Goal: Information Seeking & Learning: Learn about a topic

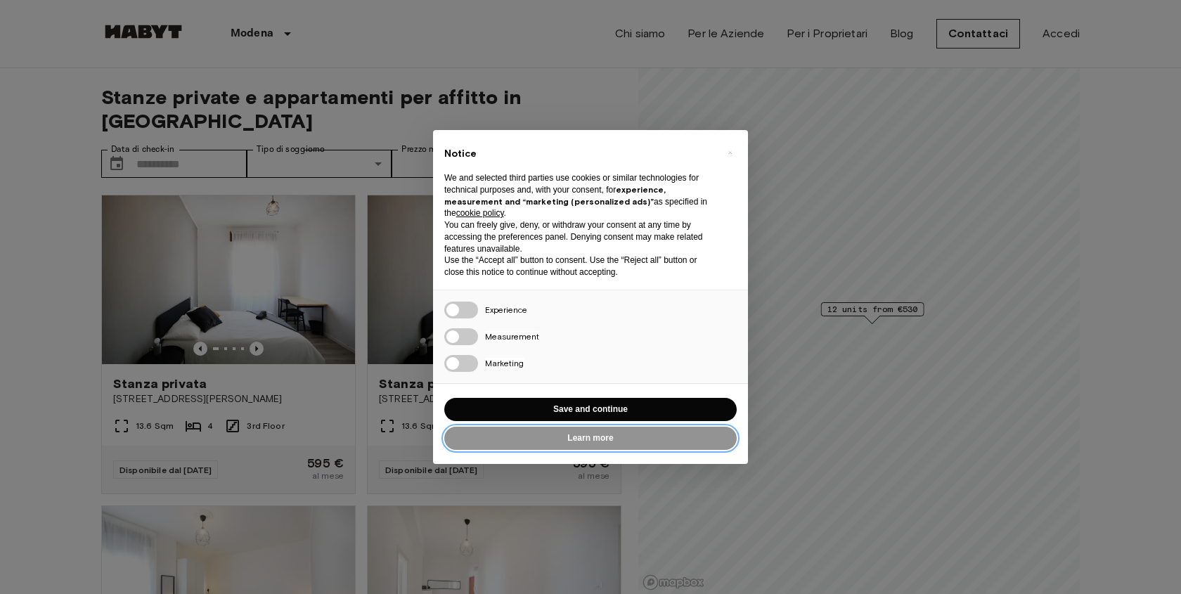
click at [599, 432] on button "Learn more" at bounding box center [590, 438] width 292 height 23
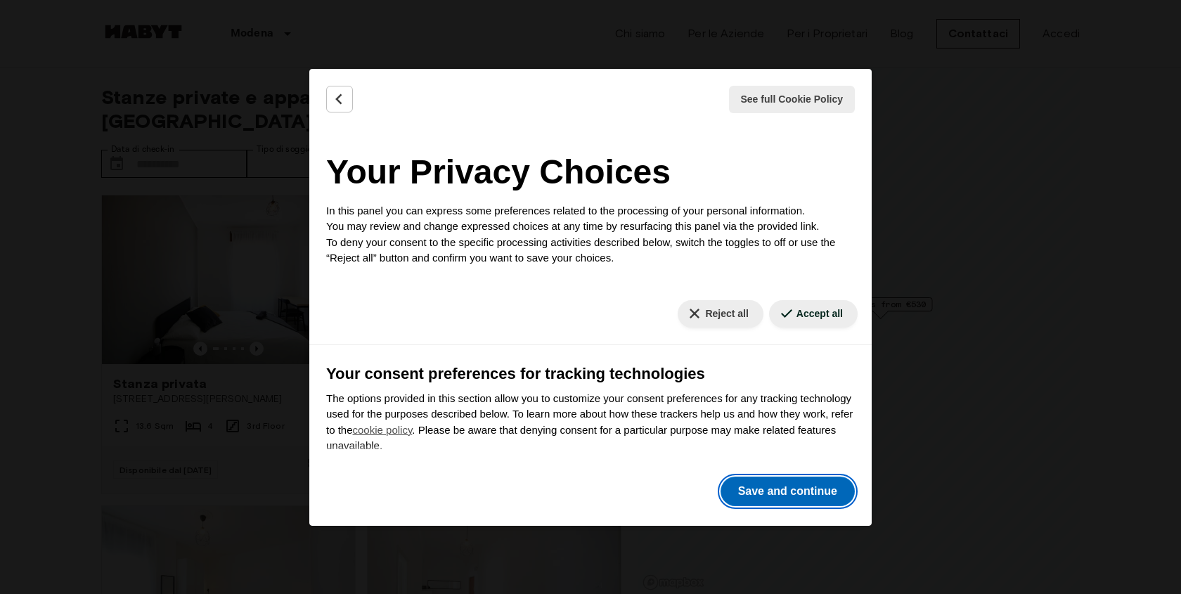
click at [774, 490] on button "Save and continue" at bounding box center [787, 491] width 134 height 30
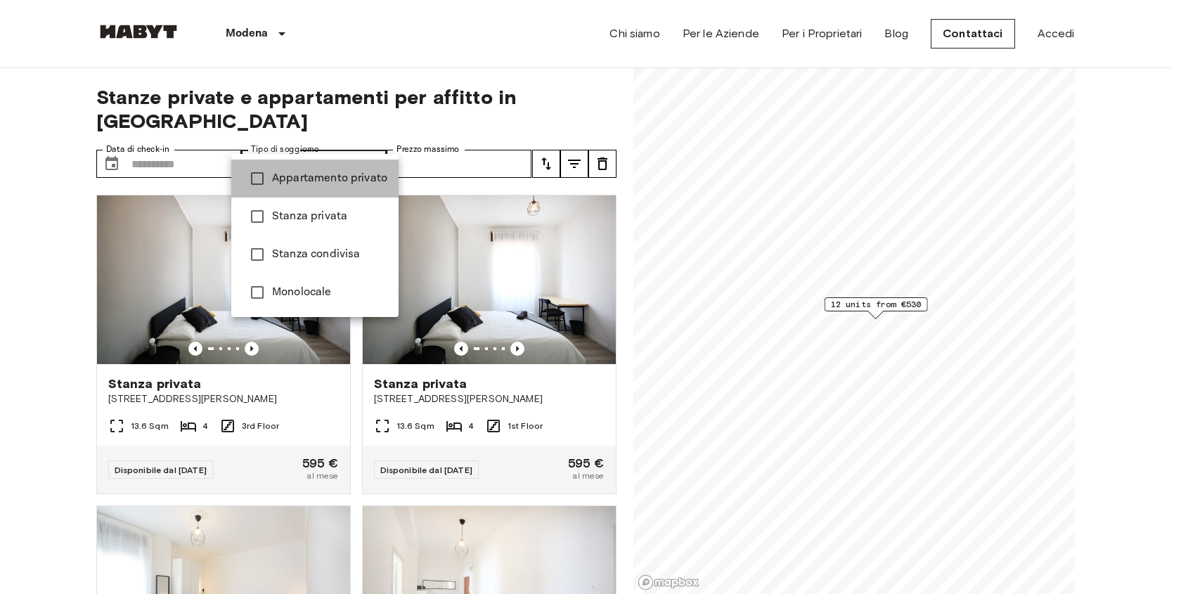
click at [315, 176] on span "Appartamento privato" at bounding box center [329, 178] width 115 height 17
type input "**********"
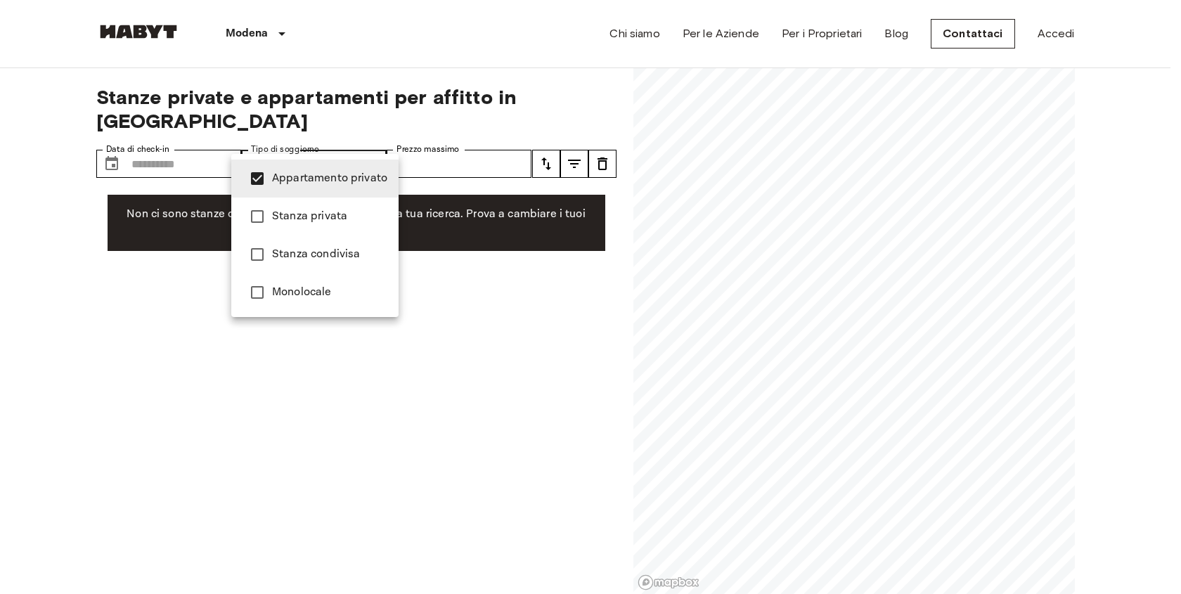
click at [315, 176] on span "Appartamento privato" at bounding box center [329, 178] width 115 height 17
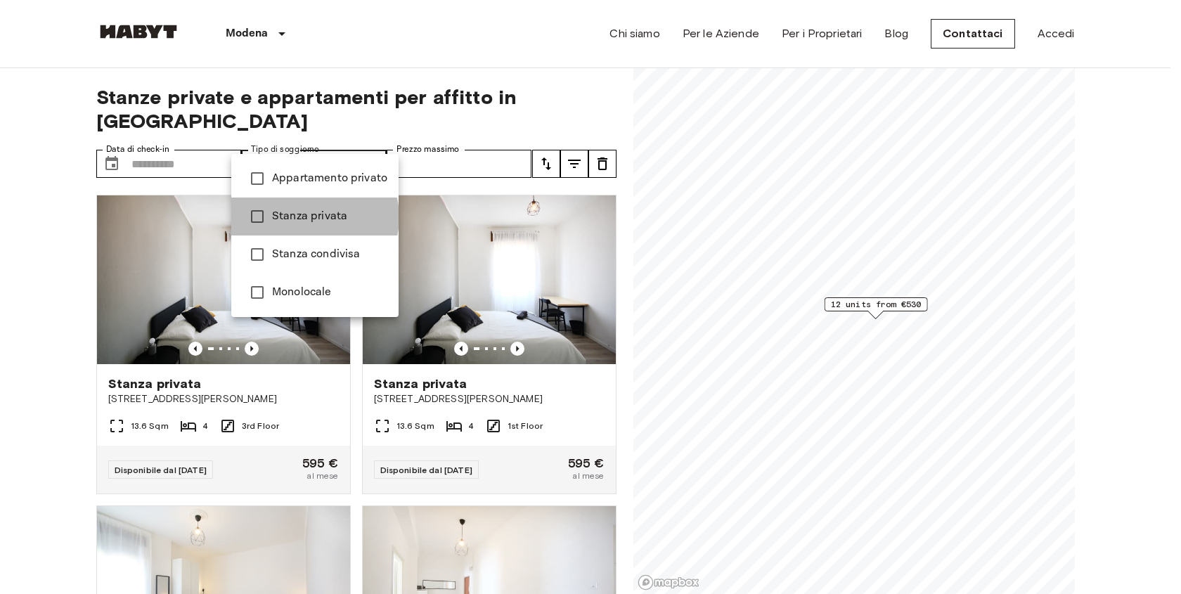
click at [312, 217] on span "Stanza privata" at bounding box center [329, 216] width 115 height 17
click at [303, 315] on ul "Appartamento privato Stanza privata Stanza condivisa Monolocale" at bounding box center [314, 235] width 167 height 163
click at [303, 302] on li "Monolocale" at bounding box center [314, 292] width 167 height 38
type input "**********"
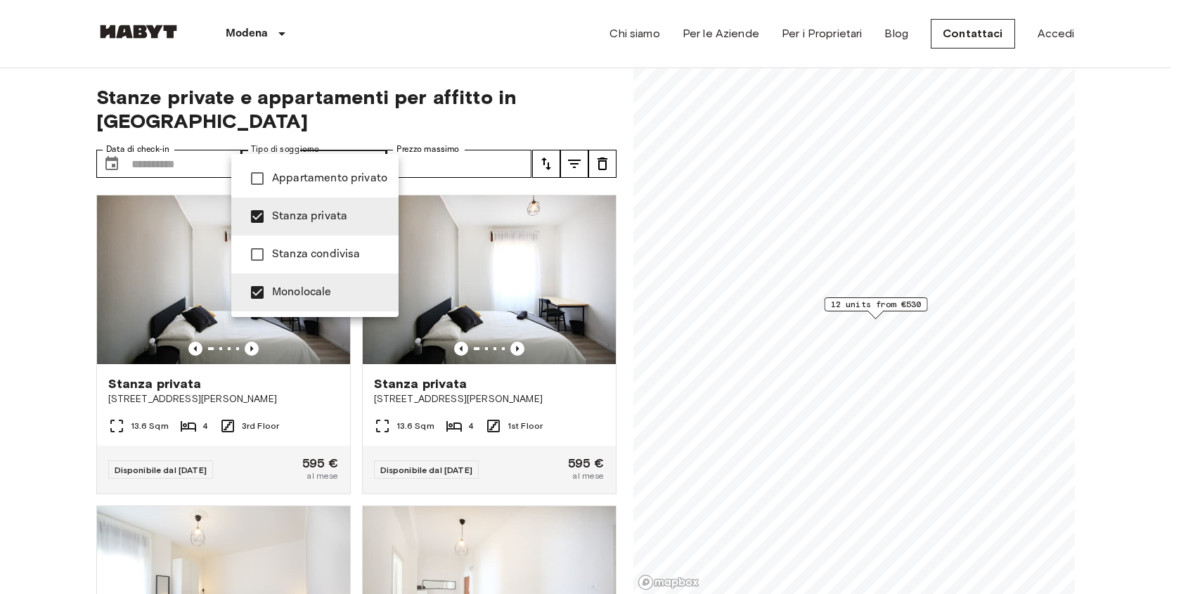
click at [438, 143] on div at bounding box center [590, 297] width 1181 height 594
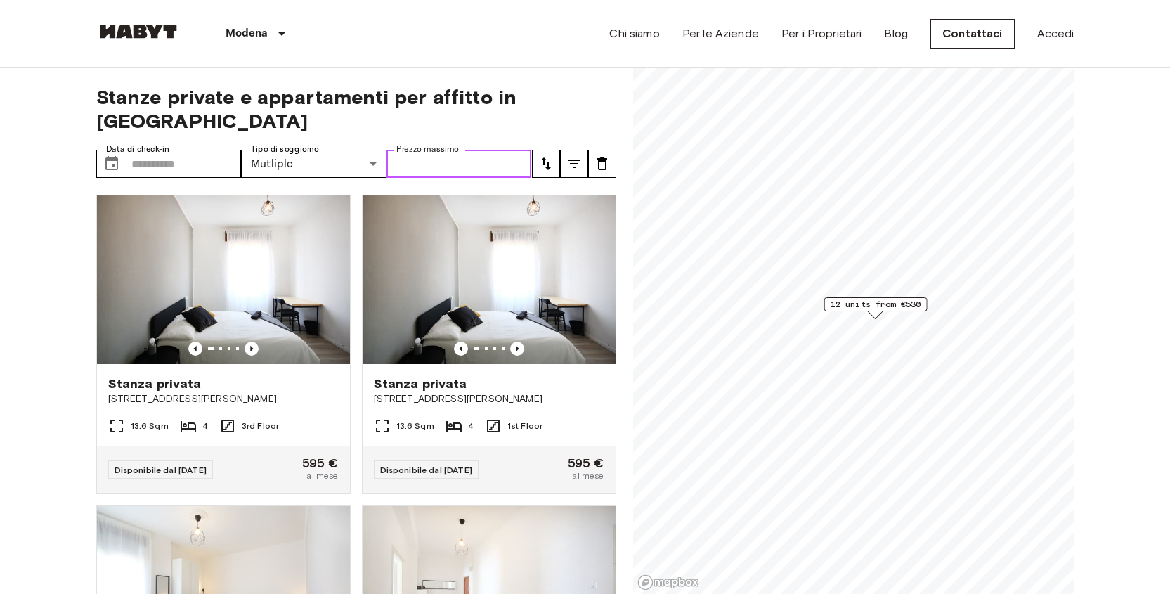
click at [438, 150] on input "Prezzo massimo" at bounding box center [458, 164] width 145 height 28
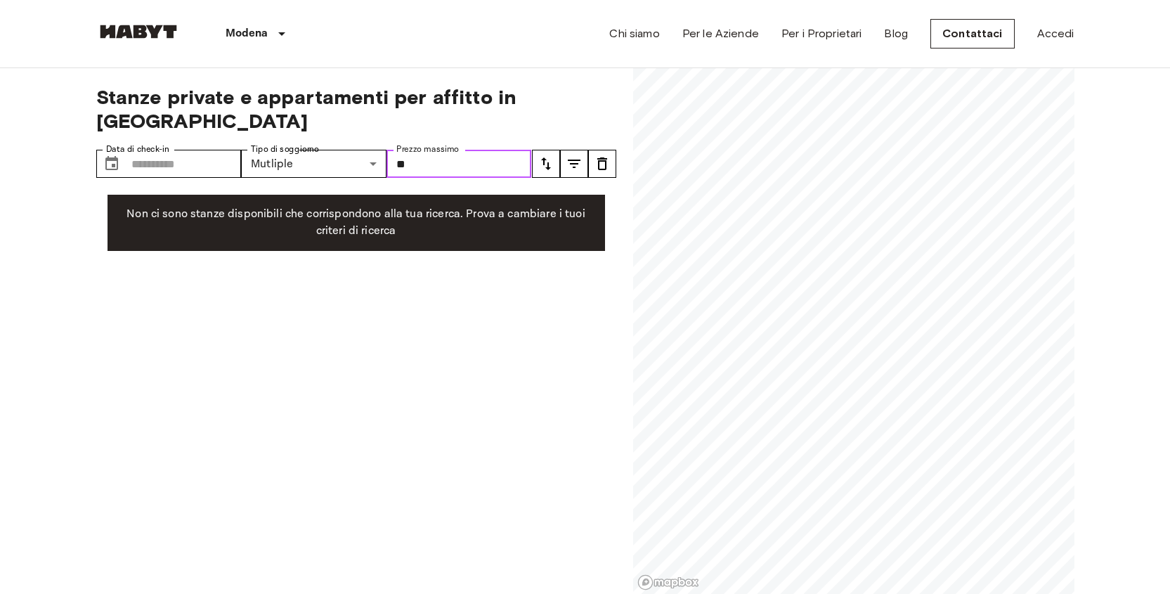
type input "*"
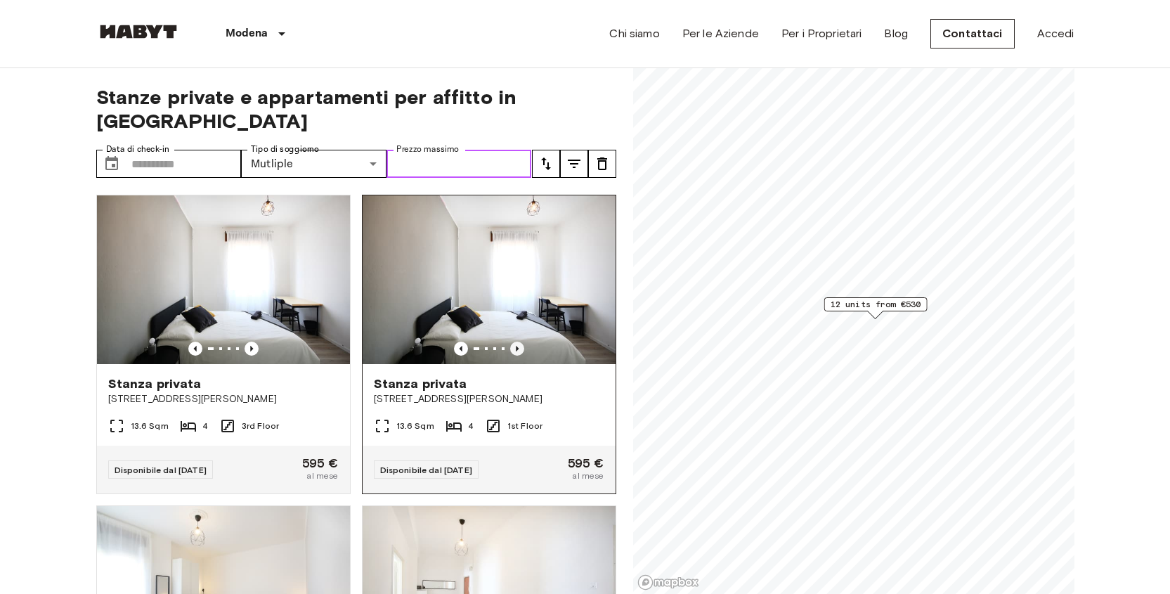
click at [514, 342] on icon "Previous image" at bounding box center [517, 349] width 14 height 14
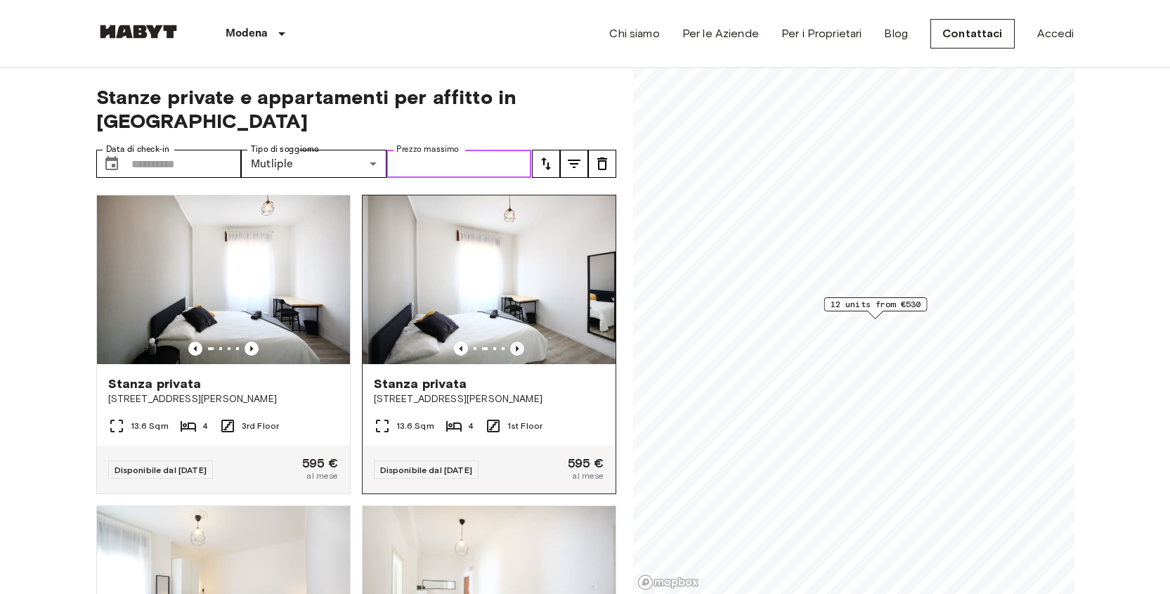
click at [514, 342] on icon "Previous image" at bounding box center [517, 349] width 14 height 14
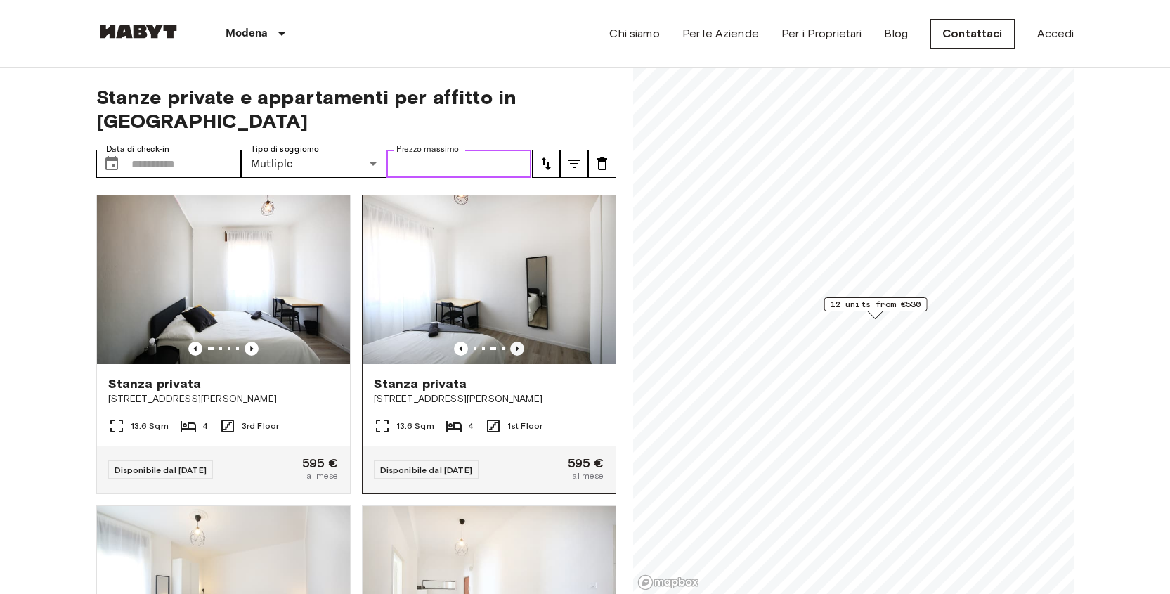
click at [514, 342] on icon "Previous image" at bounding box center [517, 349] width 14 height 14
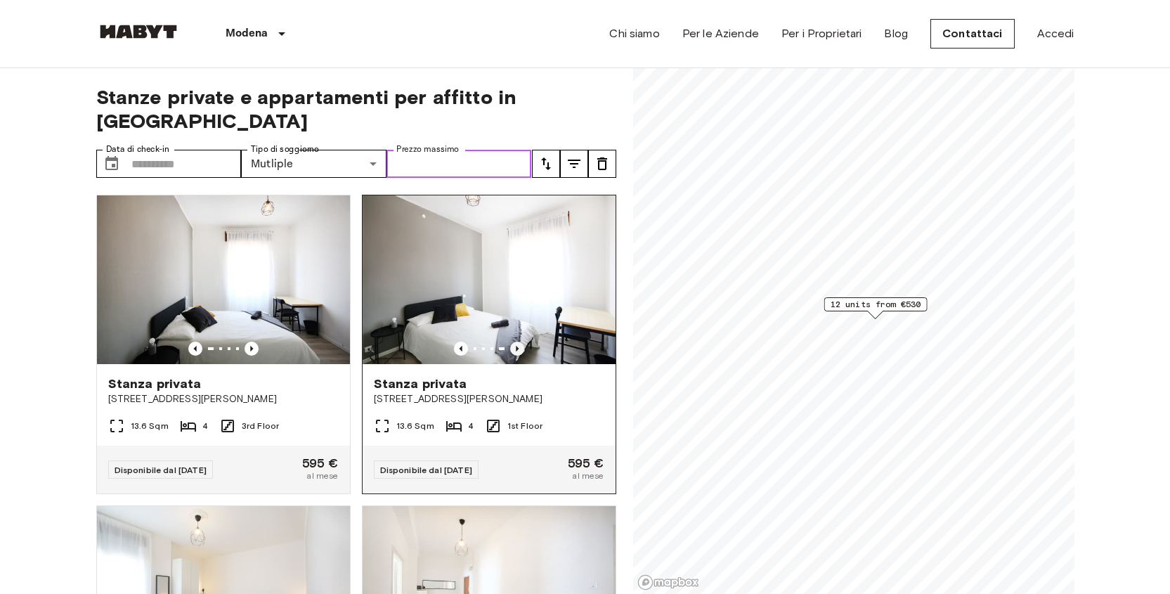
click at [514, 342] on icon "Previous image" at bounding box center [517, 349] width 14 height 14
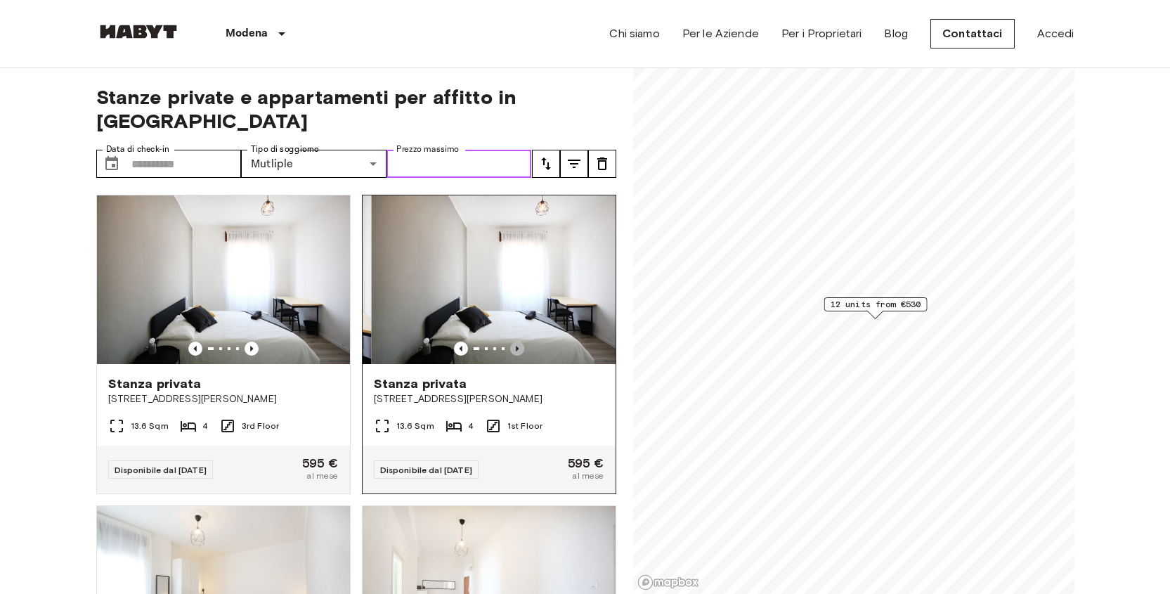
click at [514, 342] on icon "Previous image" at bounding box center [517, 349] width 14 height 14
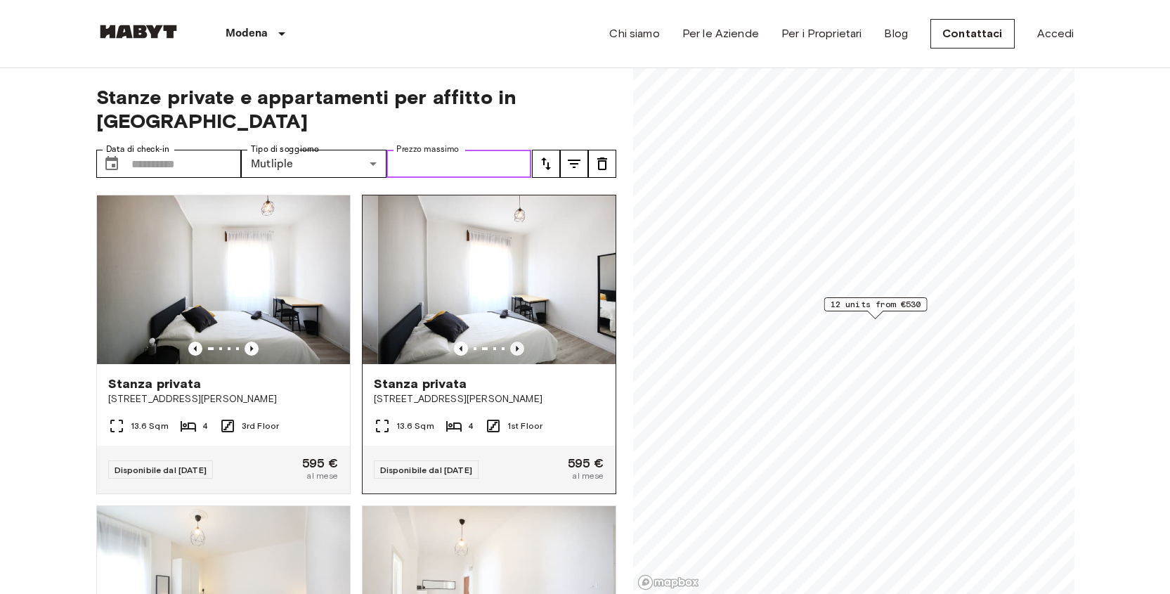
click at [514, 342] on icon "Previous image" at bounding box center [517, 349] width 14 height 14
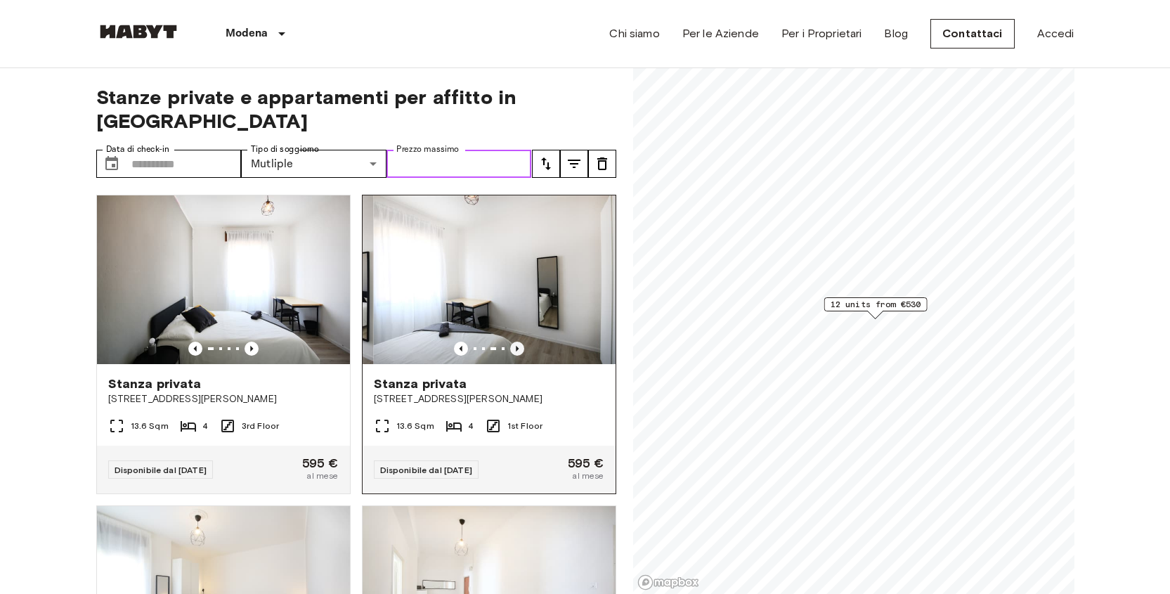
click at [514, 342] on icon "Previous image" at bounding box center [517, 349] width 14 height 14
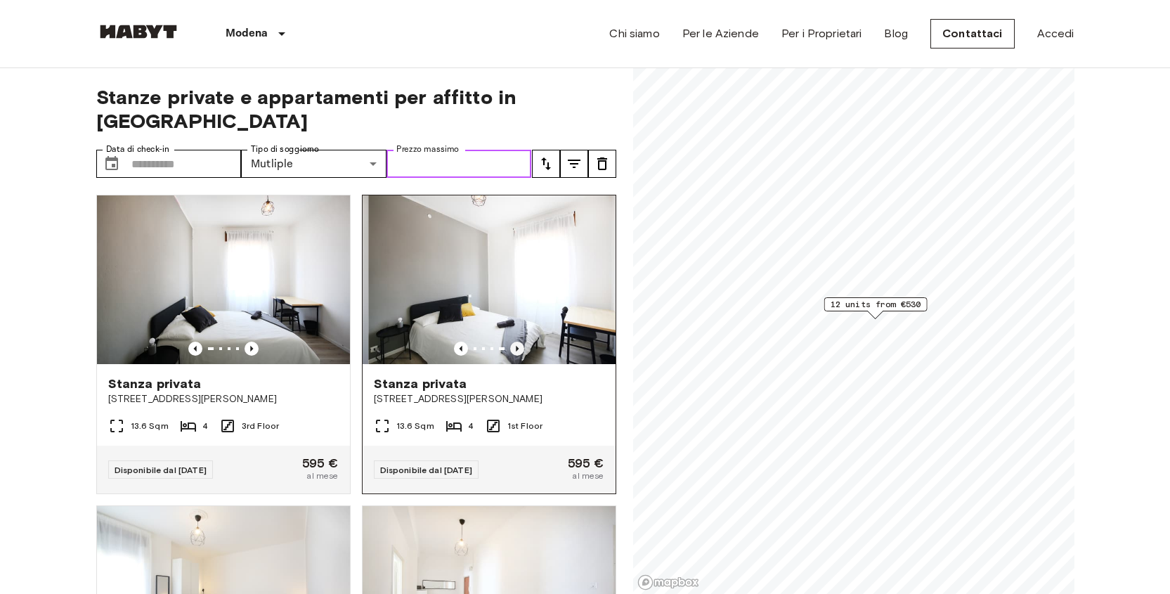
click at [514, 342] on icon "Previous image" at bounding box center [517, 349] width 14 height 14
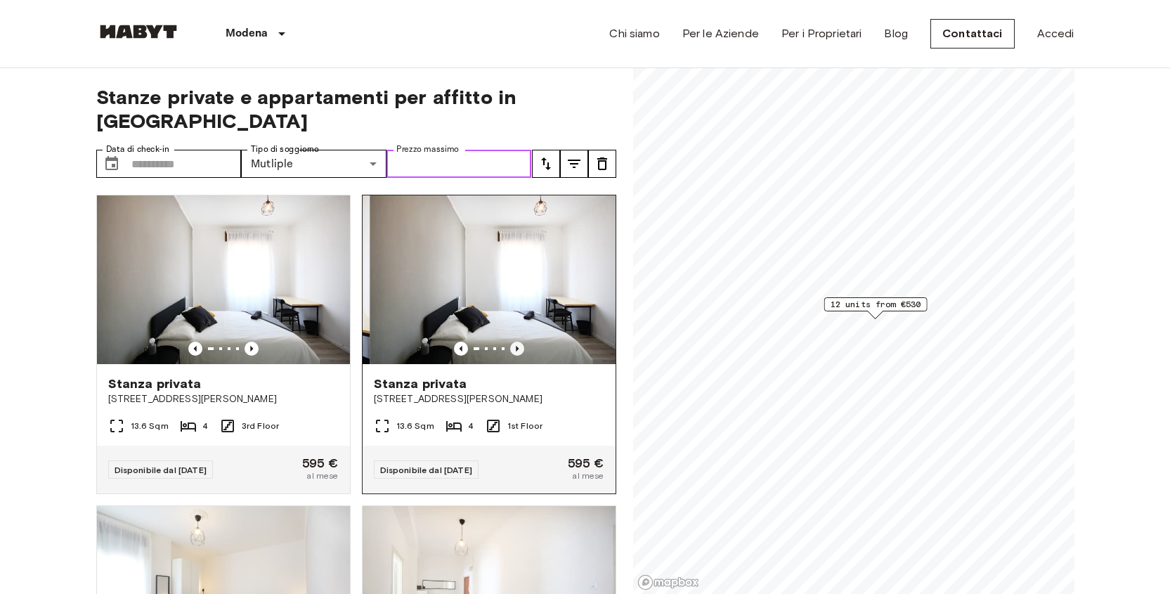
click at [514, 342] on icon "Previous image" at bounding box center [517, 349] width 14 height 14
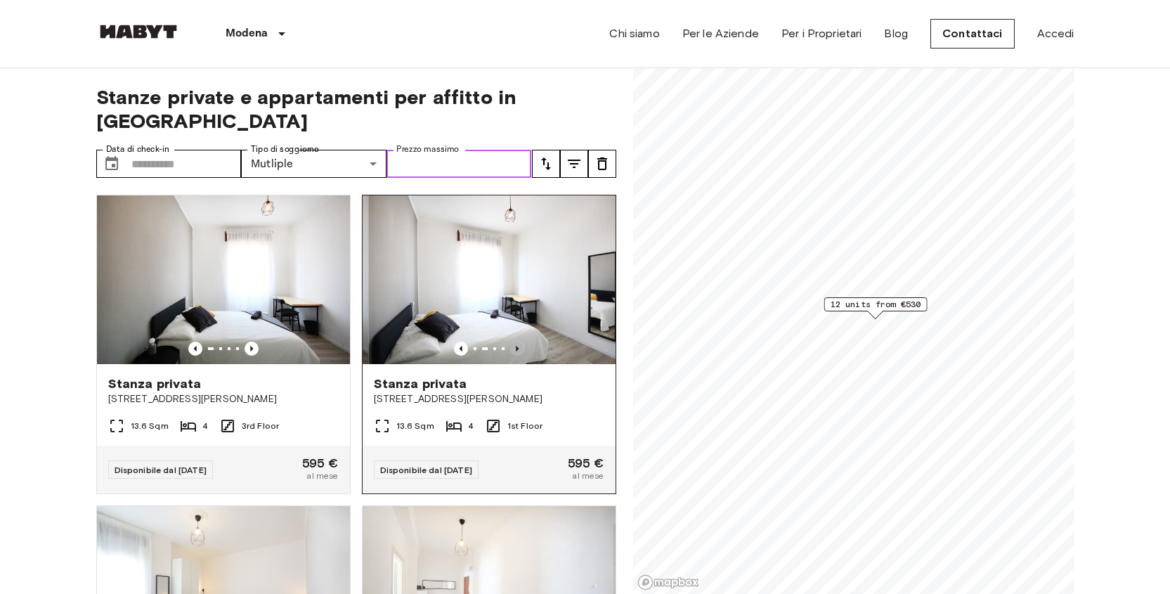
click at [514, 342] on icon "Previous image" at bounding box center [517, 349] width 14 height 14
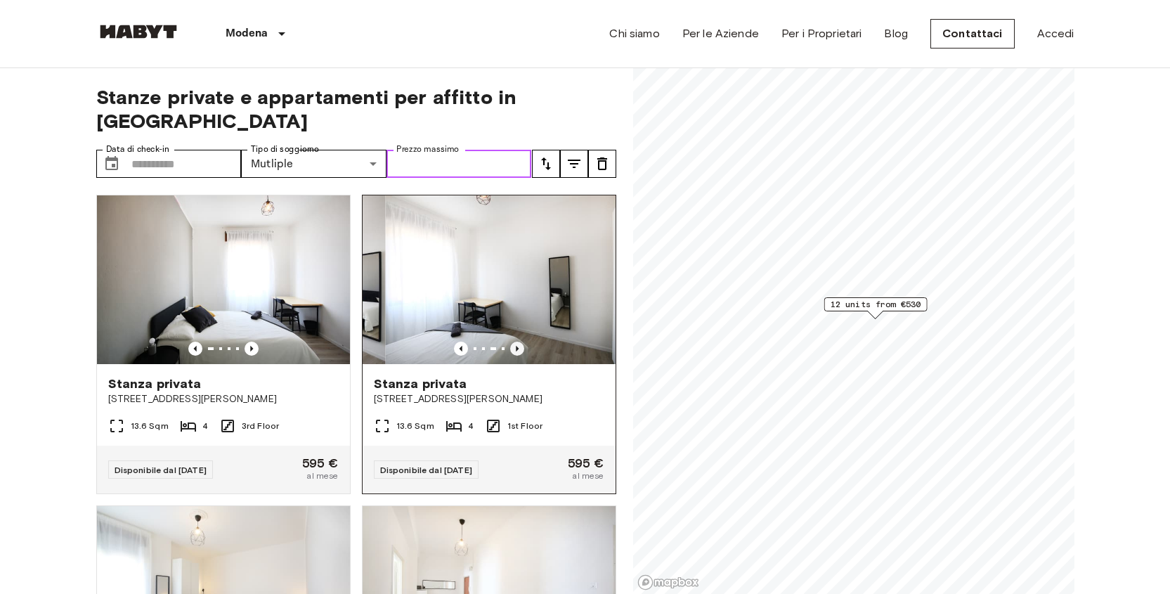
click at [514, 342] on icon "Previous image" at bounding box center [517, 349] width 14 height 14
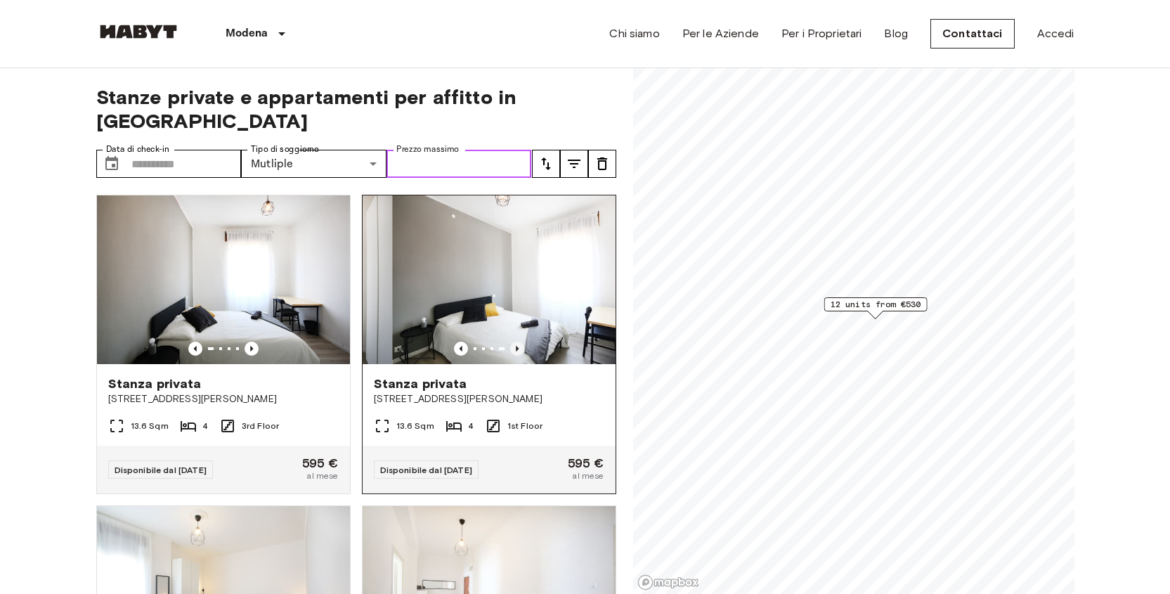
click at [514, 342] on icon "Previous image" at bounding box center [517, 349] width 14 height 14
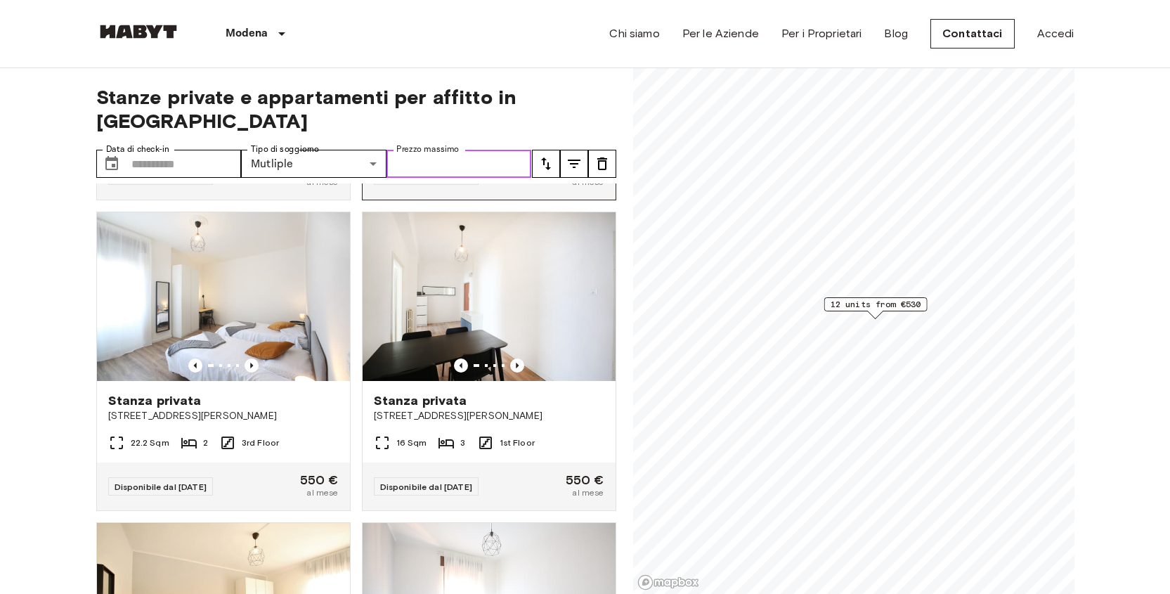
scroll to position [297, 0]
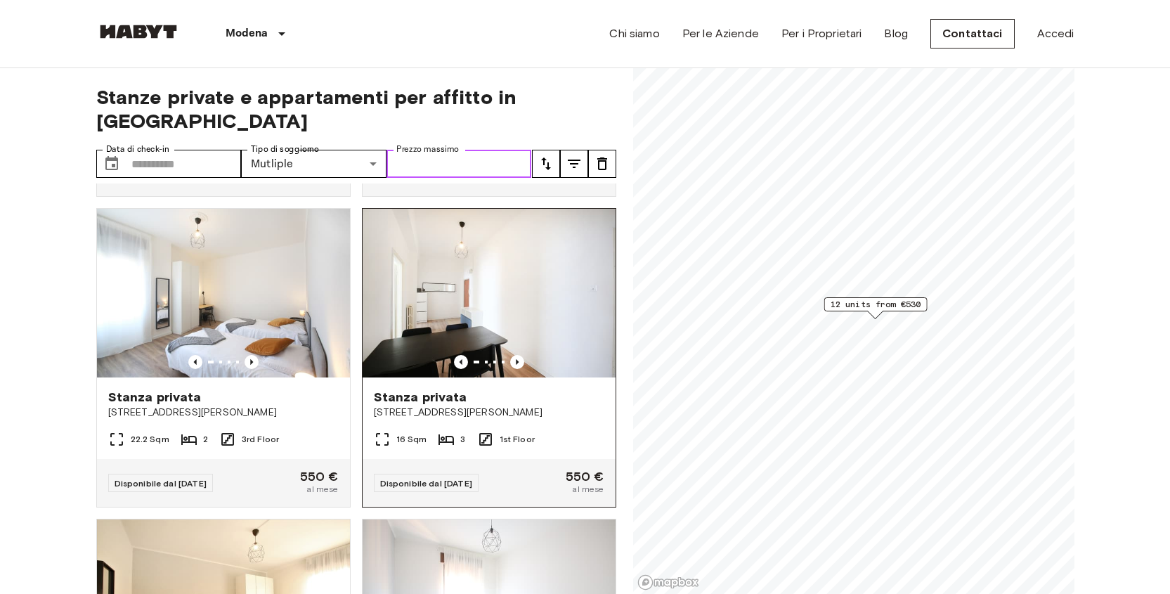
click at [516, 355] on div at bounding box center [489, 362] width 253 height 14
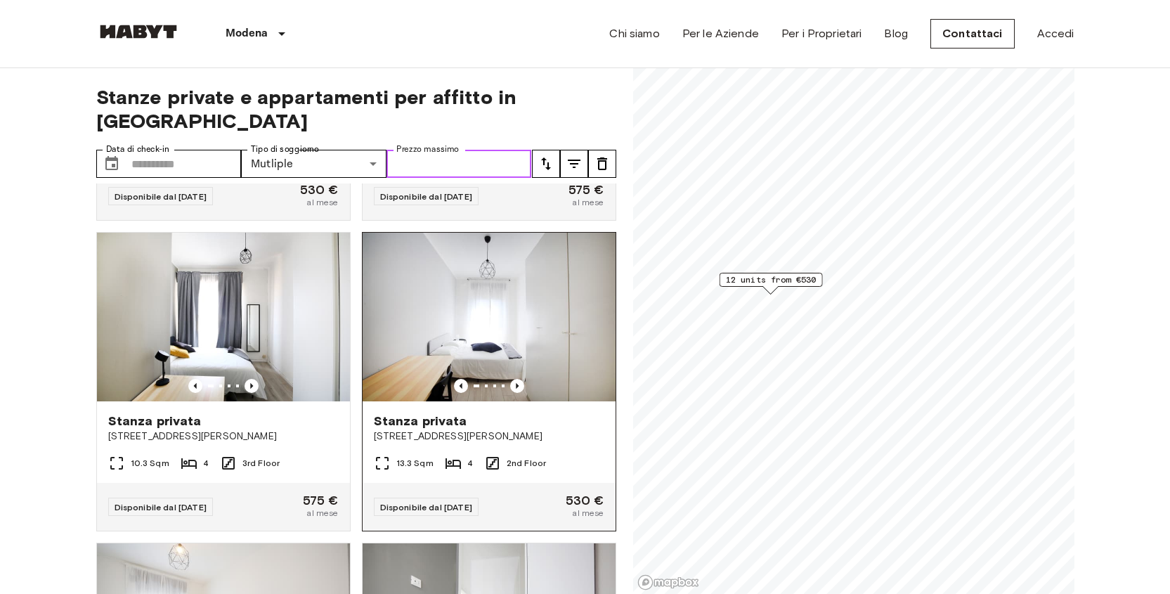
scroll to position [1202, 0]
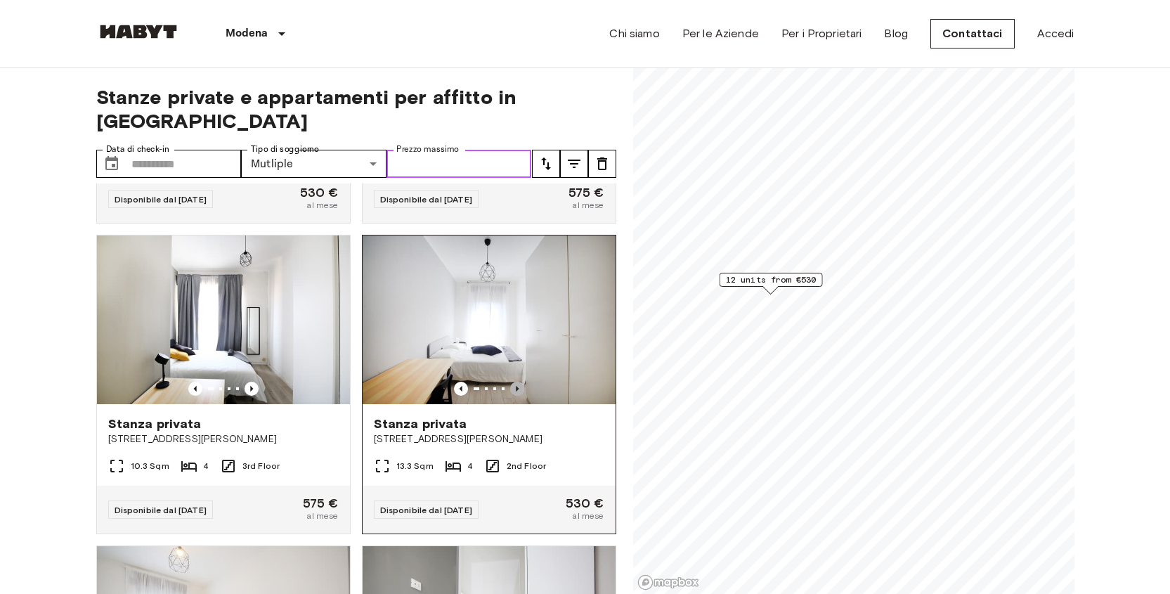
click at [513, 386] on icon "Previous image" at bounding box center [517, 389] width 14 height 14
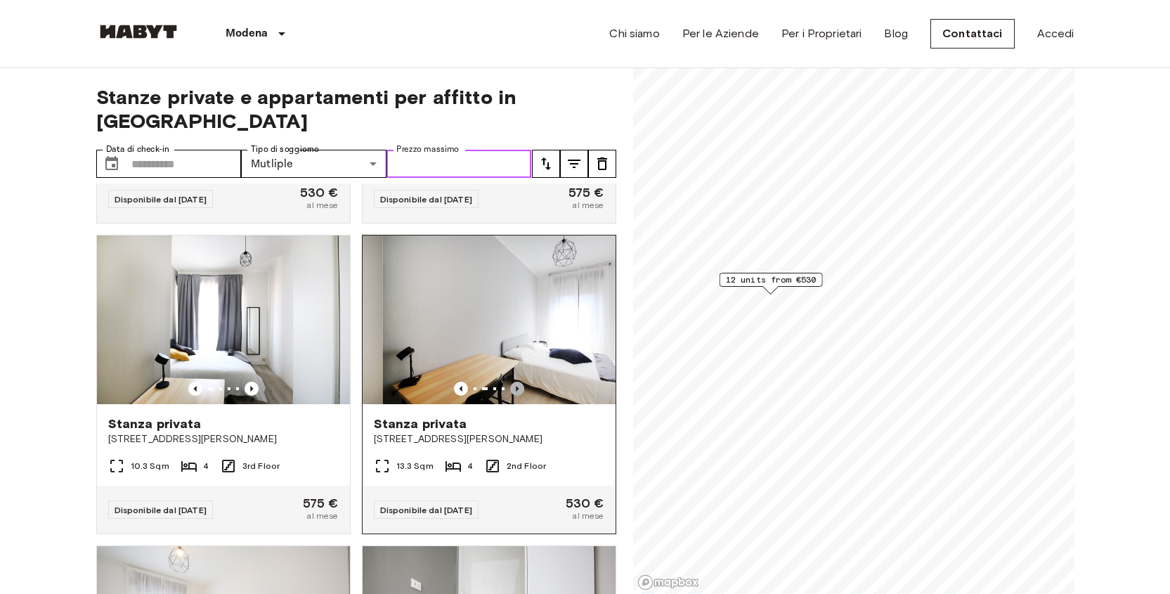
click at [513, 386] on icon "Previous image" at bounding box center [517, 389] width 14 height 14
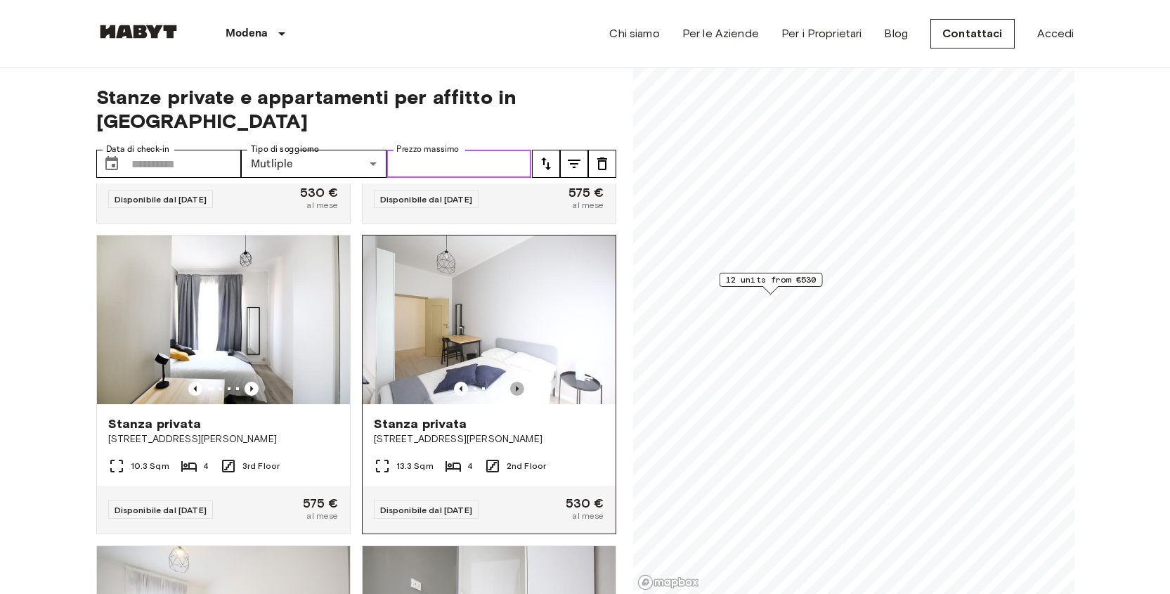
click at [513, 386] on icon "Previous image" at bounding box center [517, 389] width 14 height 14
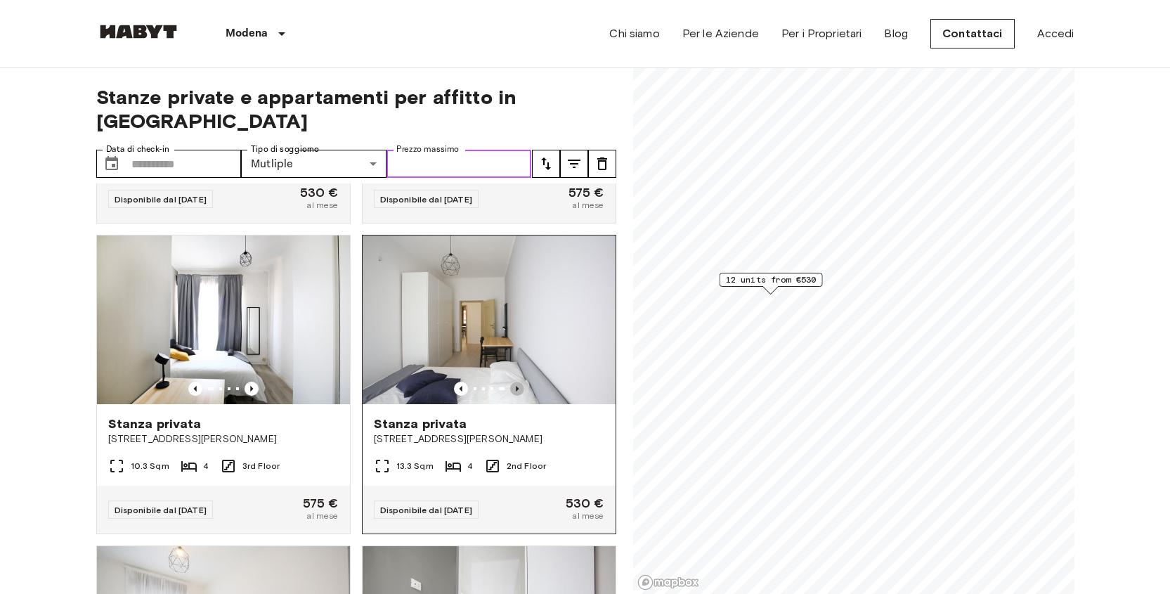
click at [513, 386] on icon "Previous image" at bounding box center [517, 389] width 14 height 14
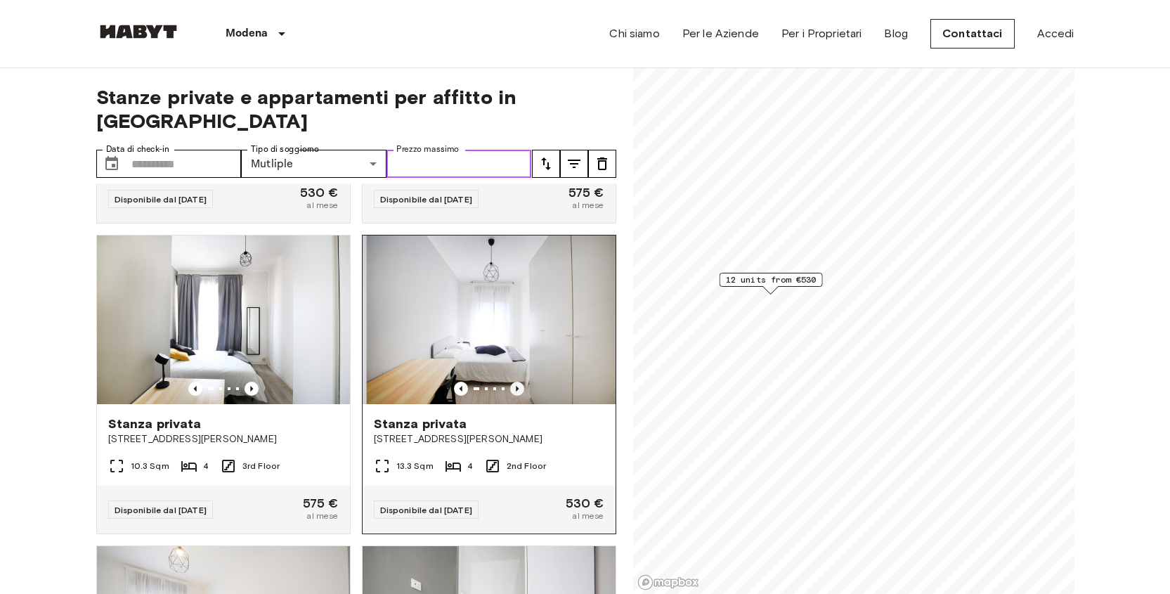
click at [513, 386] on icon "Previous image" at bounding box center [517, 389] width 14 height 14
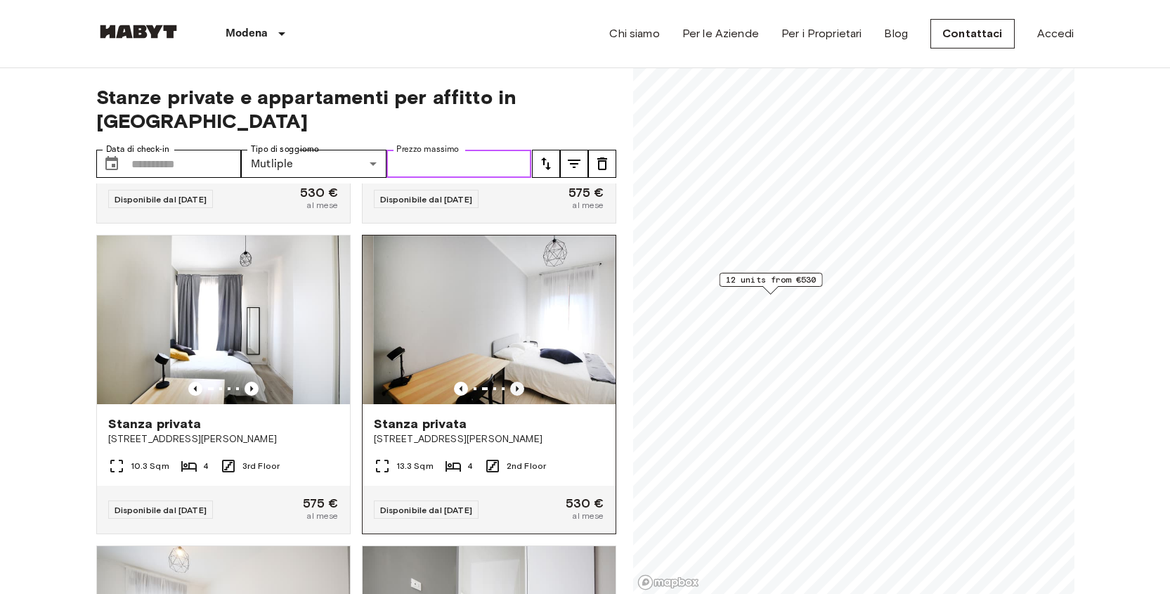
click at [513, 386] on icon "Previous image" at bounding box center [517, 389] width 14 height 14
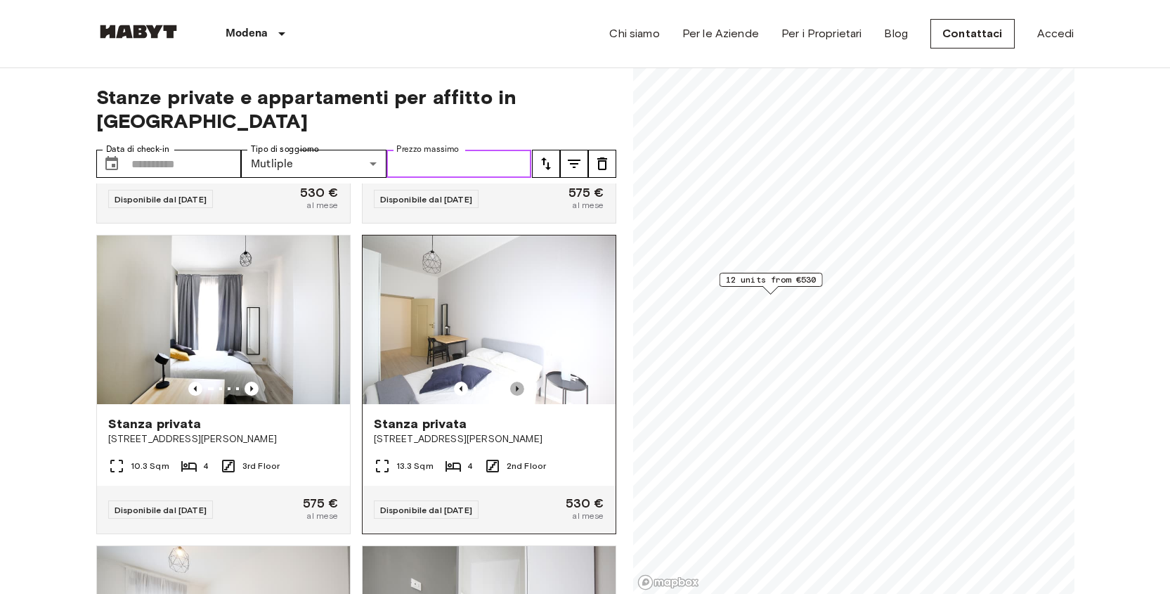
click at [513, 386] on icon "Previous image" at bounding box center [517, 389] width 14 height 14
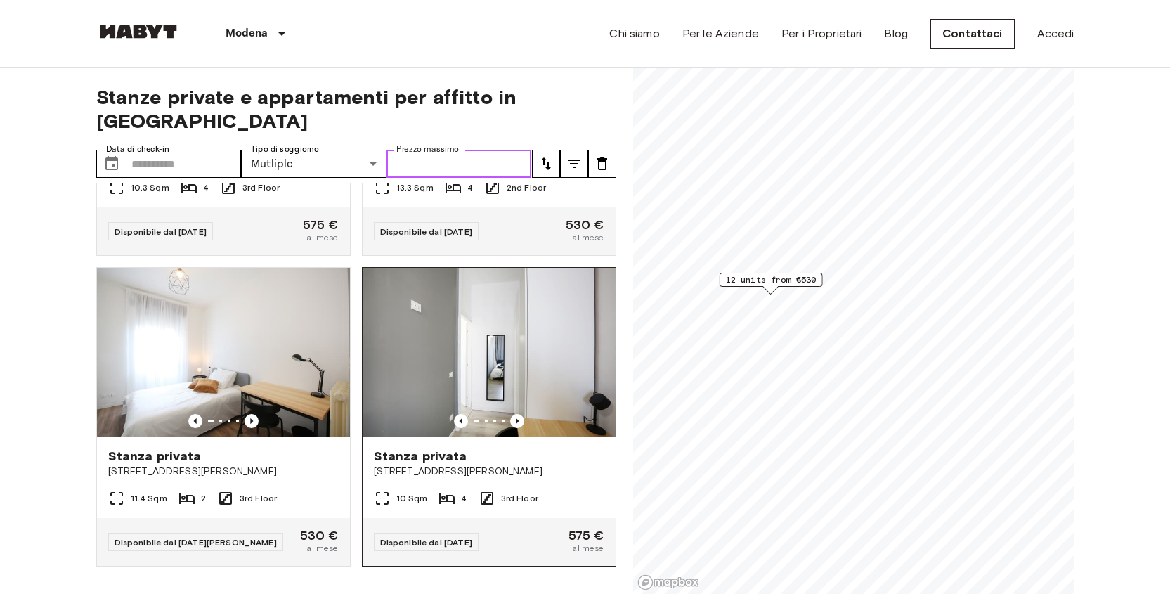
scroll to position [1509, 0]
